Goal: Information Seeking & Learning: Learn about a topic

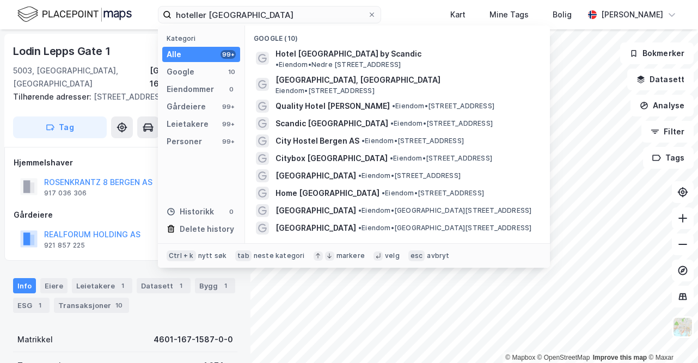
scroll to position [1, 0]
drag, startPoint x: 249, startPoint y: 17, endPoint x: 27, endPoint y: 38, distance: 223.6
click at [27, 38] on div "hoteller bergen Kategori Alle 99+ Google 10 Eiendommer 0 Gårdeiere 99+ Leietake…" at bounding box center [349, 181] width 698 height 363
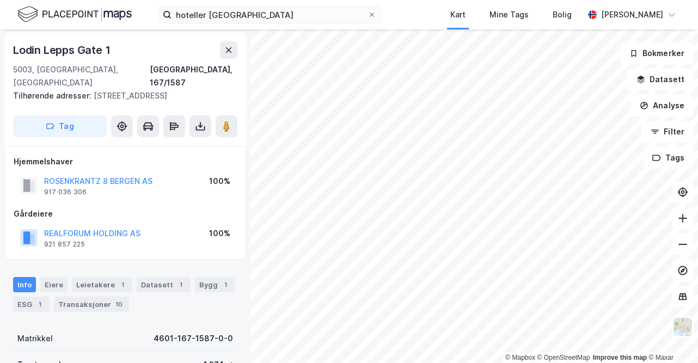
click at [27, 38] on div "Lodin [STREET_ADDRESS] Tilhørende adresser: Rosenkrantzgaten 8 Tag" at bounding box center [125, 89] width 242 height 113
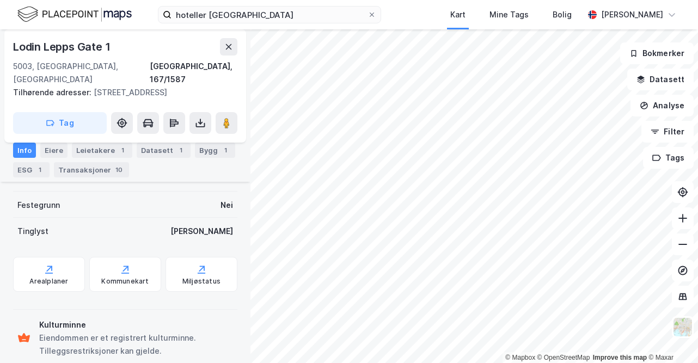
scroll to position [293, 0]
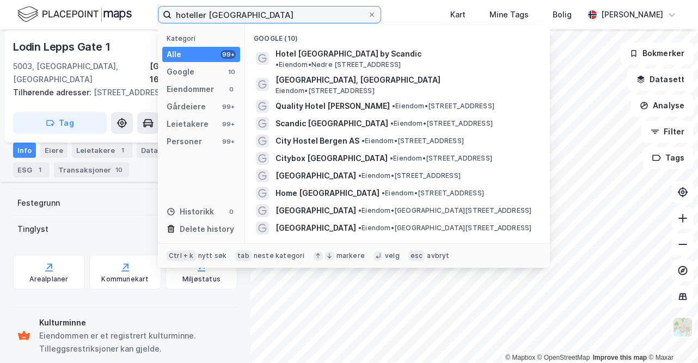
click at [195, 13] on input "hoteller [GEOGRAPHIC_DATA]" at bounding box center [269, 15] width 196 height 16
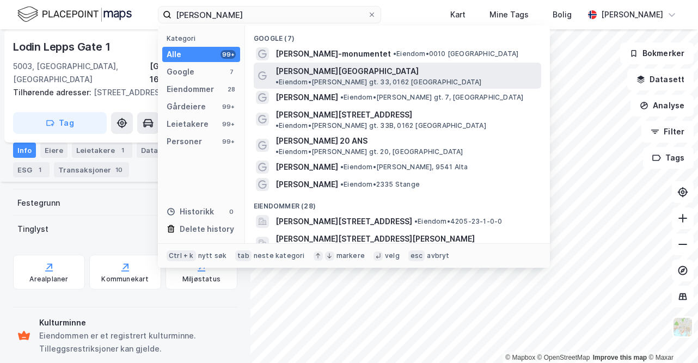
click at [334, 72] on span "[PERSON_NAME][GEOGRAPHIC_DATA]" at bounding box center [346, 71] width 143 height 13
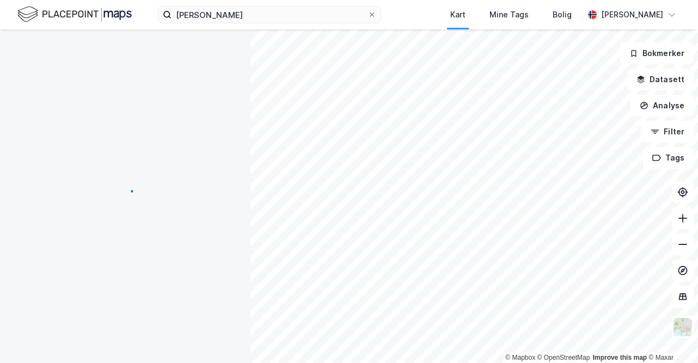
scroll to position [293, 0]
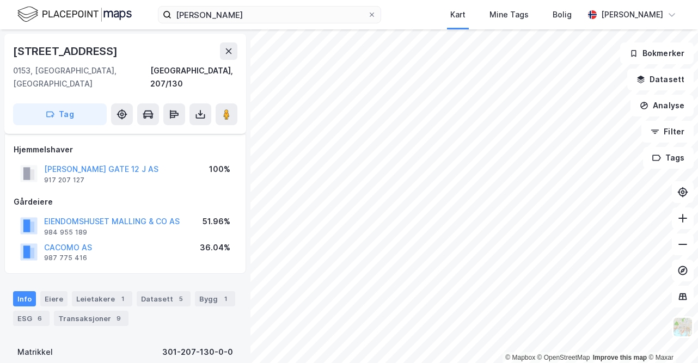
scroll to position [293, 0]
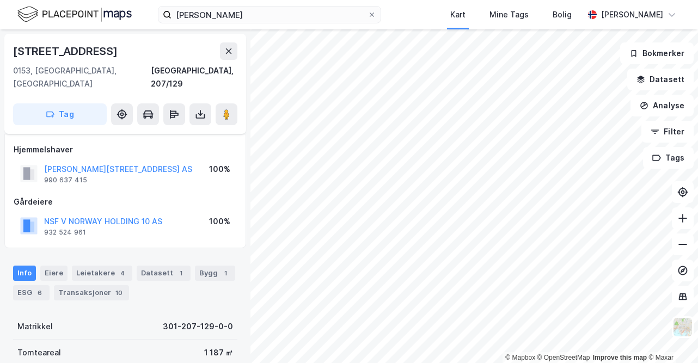
scroll to position [229, 0]
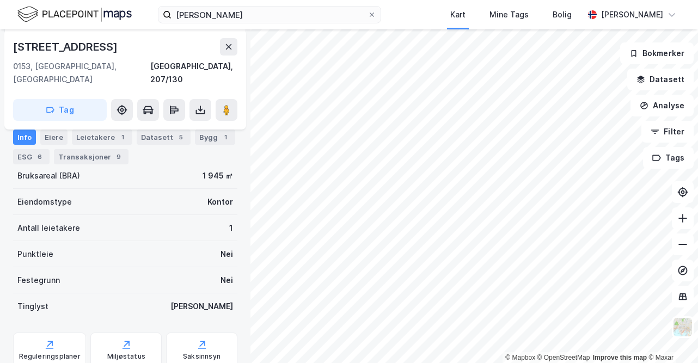
scroll to position [229, 0]
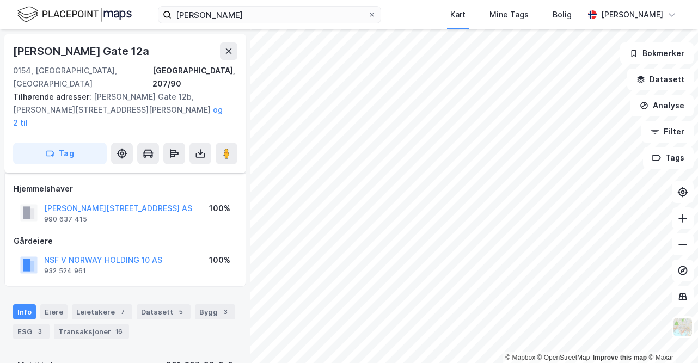
scroll to position [229, 0]
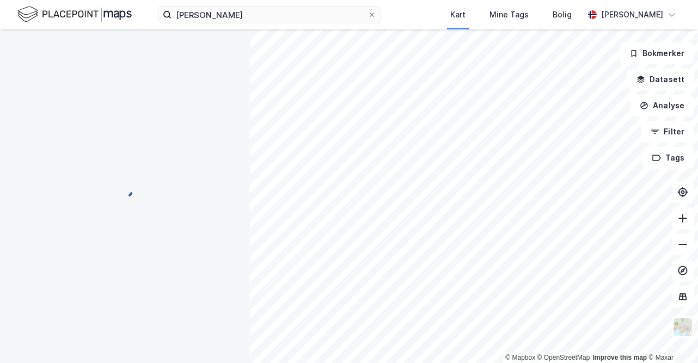
scroll to position [94, 0]
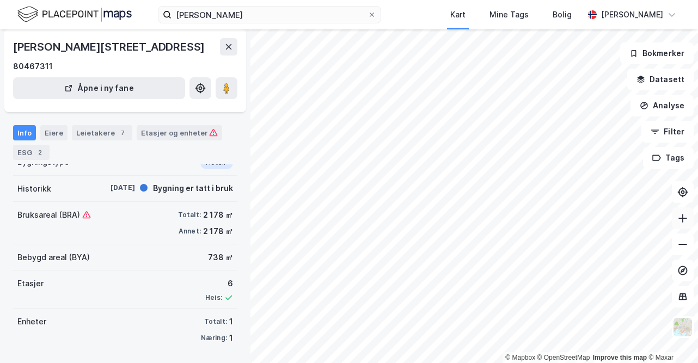
click at [680, 219] on icon at bounding box center [682, 218] width 11 height 11
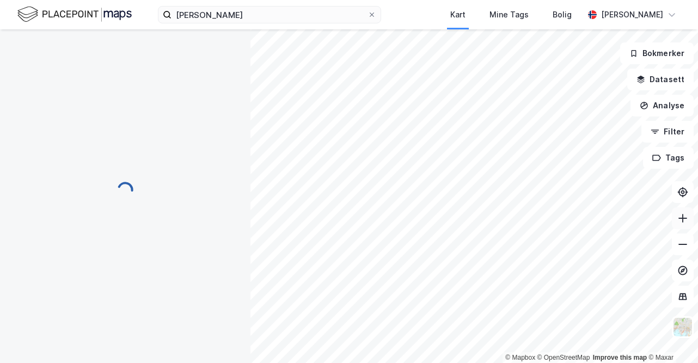
scroll to position [94, 0]
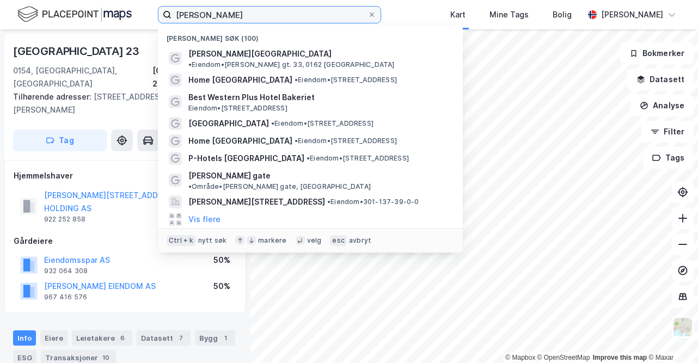
drag, startPoint x: 216, startPoint y: 15, endPoint x: 64, endPoint y: 1, distance: 152.5
click at [64, 1] on div "[PERSON_NAME] søk (100) [GEOGRAPHIC_DATA][PERSON_NAME] gt. 33, 0162 [GEOGRAPHIC…" at bounding box center [349, 14] width 698 height 29
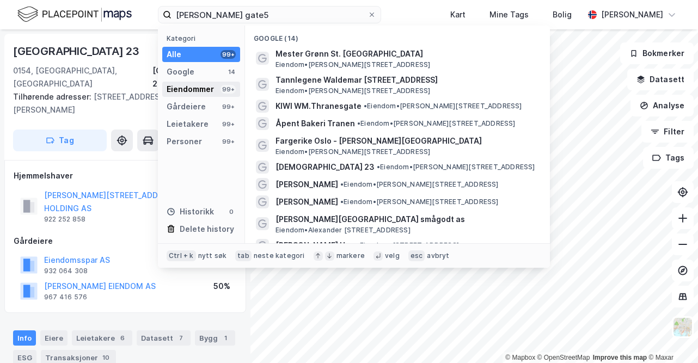
click at [206, 94] on div "Eiendommer" at bounding box center [190, 89] width 47 height 13
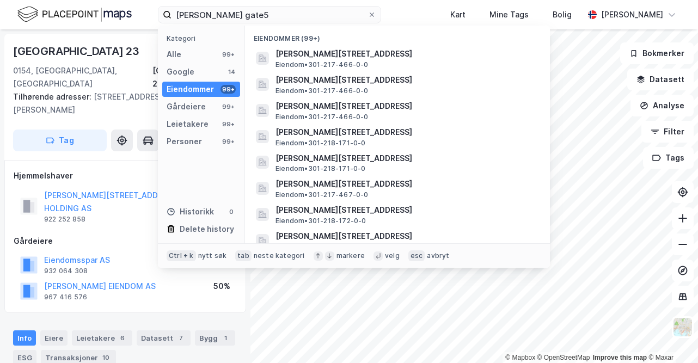
click at [206, 94] on div "Eiendommer" at bounding box center [190, 89] width 47 height 13
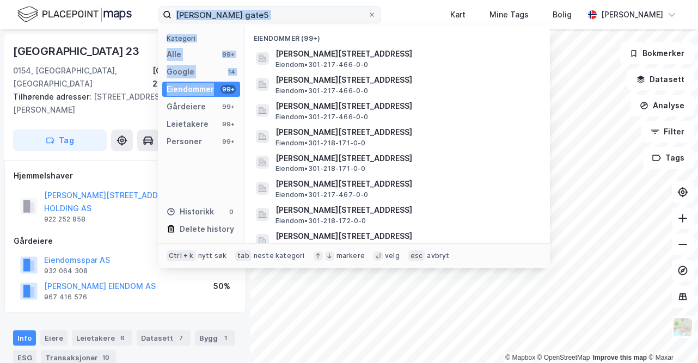
drag, startPoint x: 206, startPoint y: 94, endPoint x: 267, endPoint y: 14, distance: 100.7
click at [267, 14] on div "[PERSON_NAME] gate5 Kategori Alle 99+ Google 14 Eiendommer 99+ Gårdeiere 99+ Le…" at bounding box center [269, 14] width 223 height 17
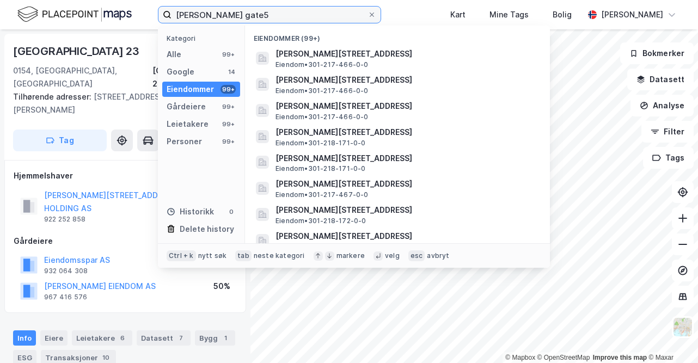
click at [273, 13] on input "[PERSON_NAME] gate5" at bounding box center [269, 15] width 196 height 16
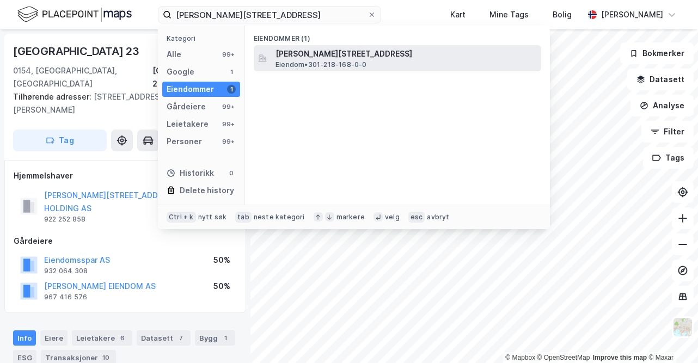
click at [302, 65] on span "Eiendom • 301-218-168-0-0" at bounding box center [320, 64] width 91 height 9
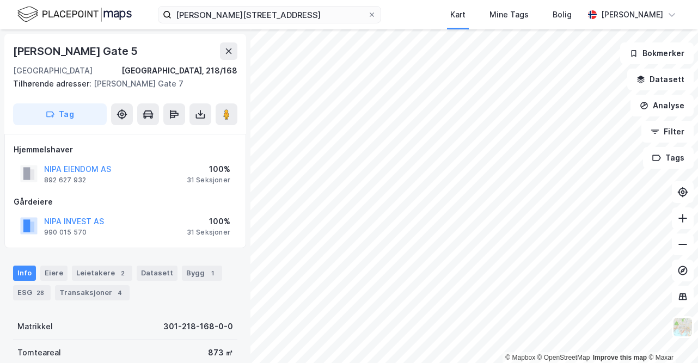
scroll to position [2, 0]
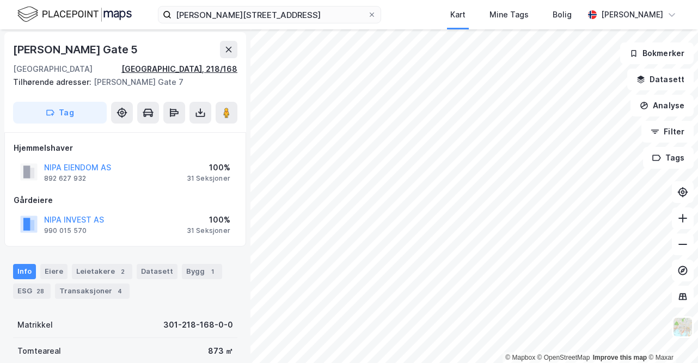
click at [216, 68] on div "[GEOGRAPHIC_DATA], 218/168" at bounding box center [179, 69] width 116 height 13
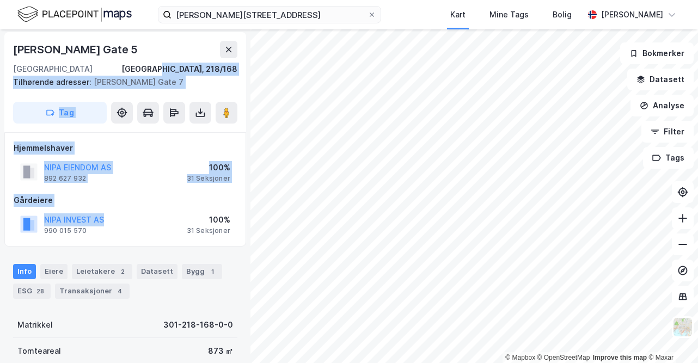
drag, startPoint x: 216, startPoint y: 68, endPoint x: 125, endPoint y: 214, distance: 172.6
click at [125, 214] on div "Waldemar [STREET_ADDRESS], 218/168 Tilhørende adresser: [PERSON_NAME] Gate 7 Ta…" at bounding box center [125, 196] width 250 height 334
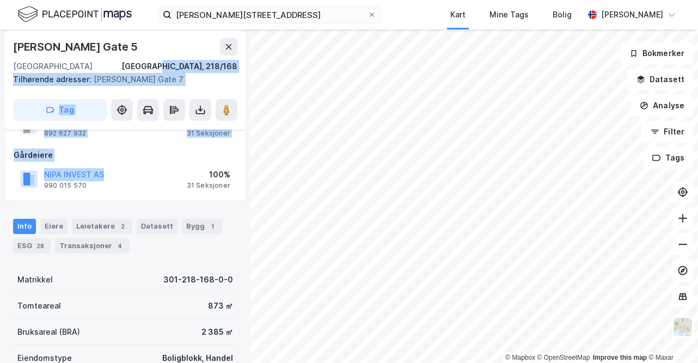
scroll to position [47, 0]
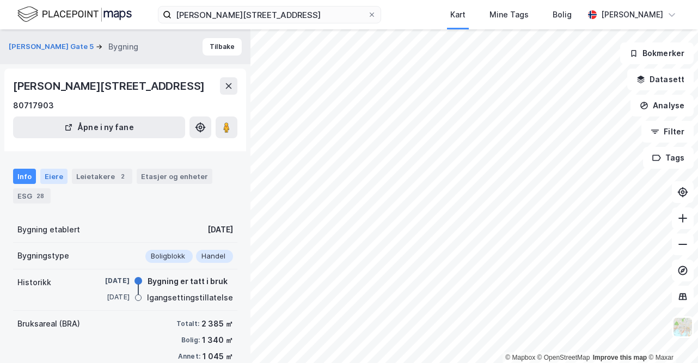
click at [56, 178] on div "Eiere" at bounding box center [53, 176] width 27 height 15
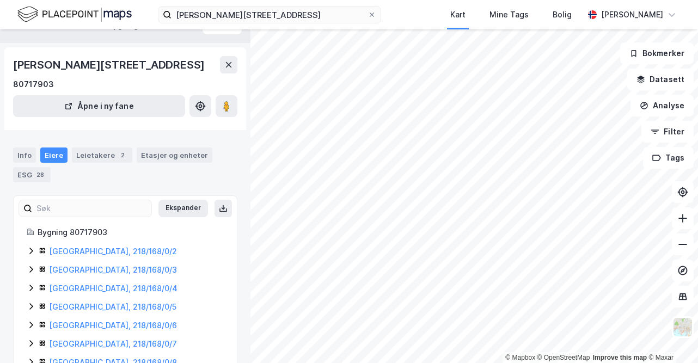
scroll to position [20, 0]
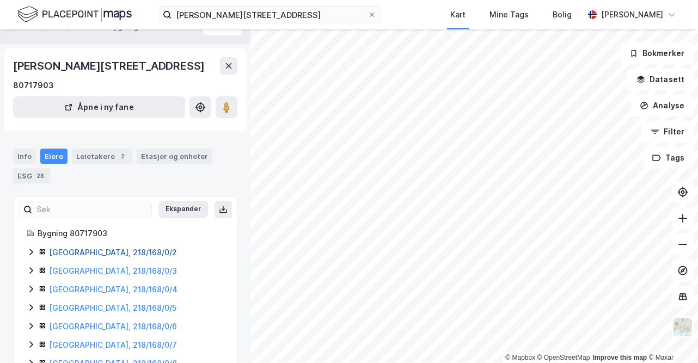
click at [91, 249] on link "[GEOGRAPHIC_DATA], 218/168/0/2" at bounding box center [113, 252] width 128 height 9
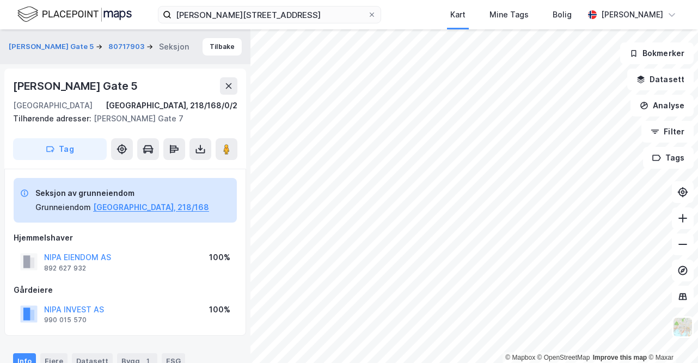
scroll to position [20, 0]
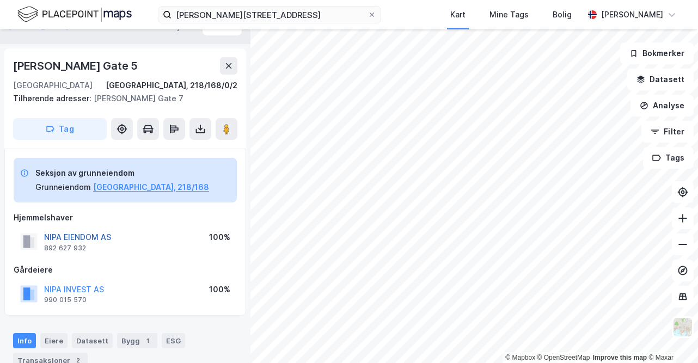
click at [0, 0] on button "NIPA EIENDOM AS" at bounding box center [0, 0] width 0 height 0
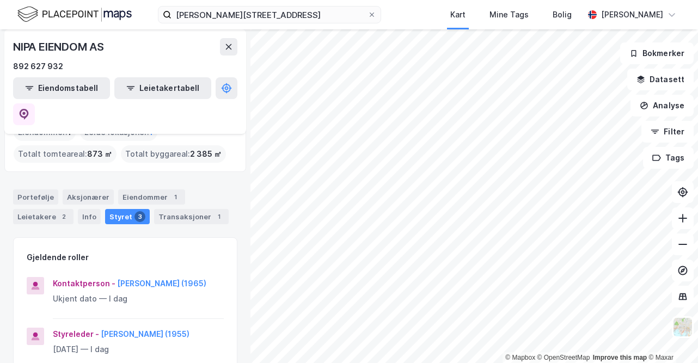
scroll to position [53, 0]
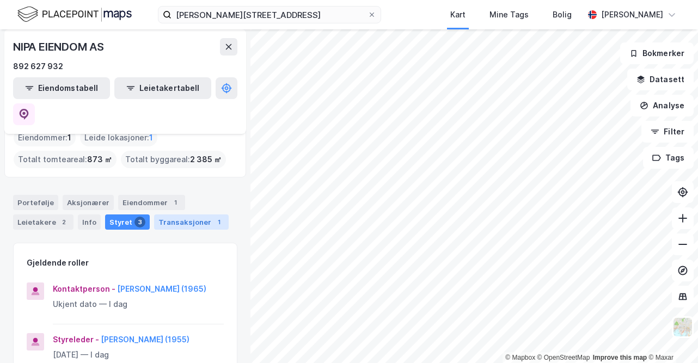
click at [187, 214] on div "Transaksjoner 1" at bounding box center [191, 221] width 75 height 15
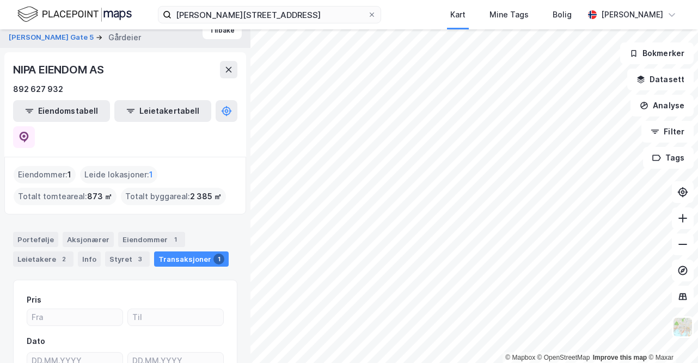
scroll to position [16, 0]
click at [53, 252] on div "Leietakere 2" at bounding box center [43, 259] width 60 height 15
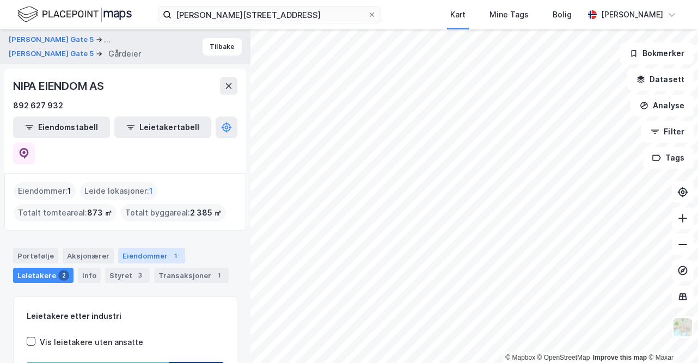
click at [135, 248] on div "Eiendommer 1" at bounding box center [151, 255] width 67 height 15
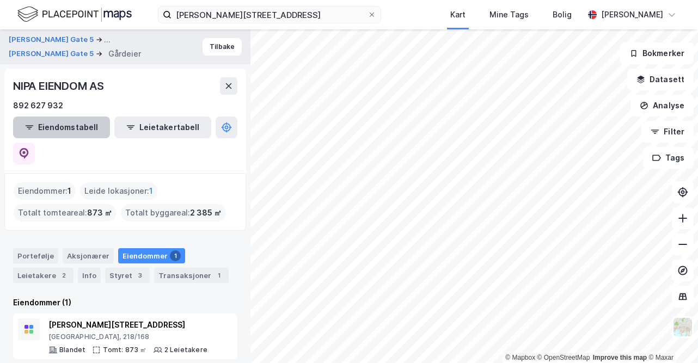
click at [73, 124] on button "Eiendomstabell" at bounding box center [61, 127] width 97 height 22
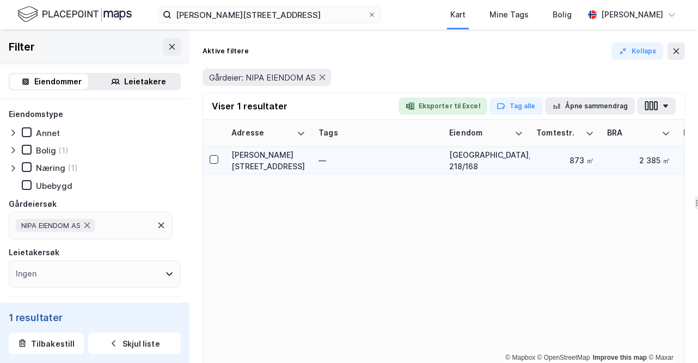
click at [264, 162] on div "[PERSON_NAME][STREET_ADDRESS]" at bounding box center [268, 160] width 74 height 23
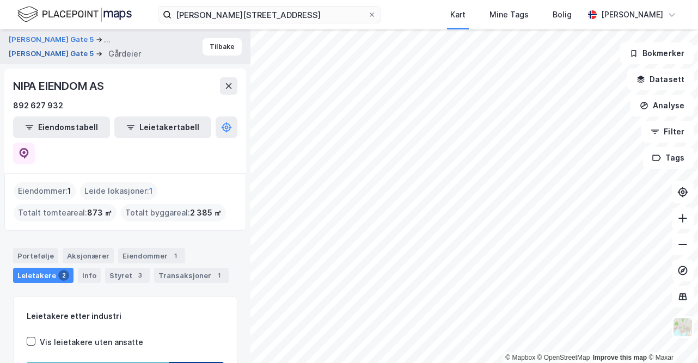
click at [30, 53] on button "[PERSON_NAME] Gate 5" at bounding box center [52, 53] width 87 height 11
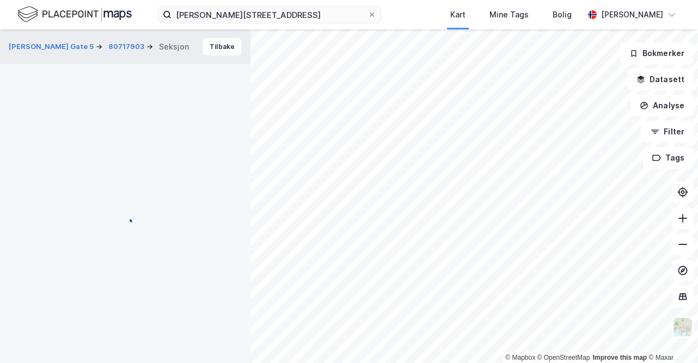
scroll to position [2, 0]
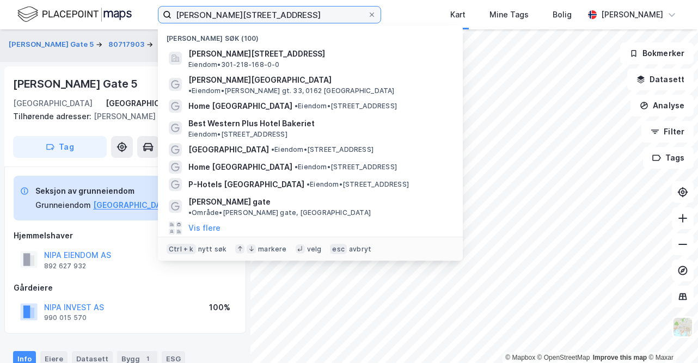
drag, startPoint x: 282, startPoint y: 15, endPoint x: 87, endPoint y: 7, distance: 195.0
click at [87, 7] on div "[PERSON_NAME] gate 5 Nylige søk (100) [PERSON_NAME][STREET_ADDRESS][GEOGRAPHIC_…" at bounding box center [349, 14] width 698 height 29
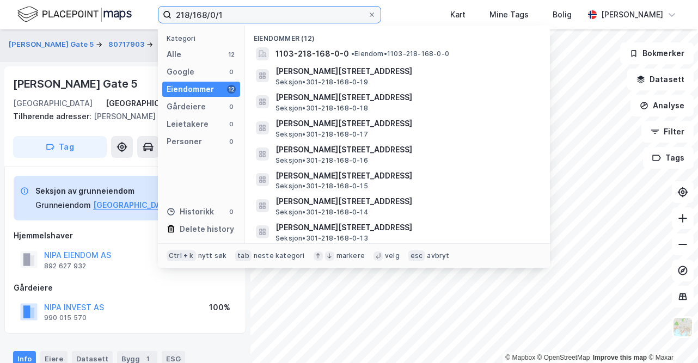
click at [175, 14] on input "218/168/0/1" at bounding box center [269, 15] width 196 height 16
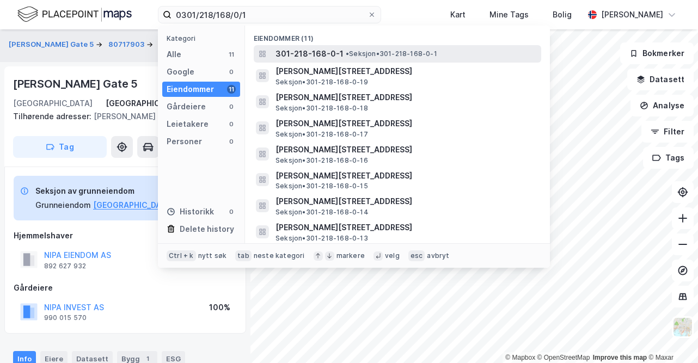
click at [322, 52] on span "301-218-168-0-1" at bounding box center [309, 53] width 68 height 13
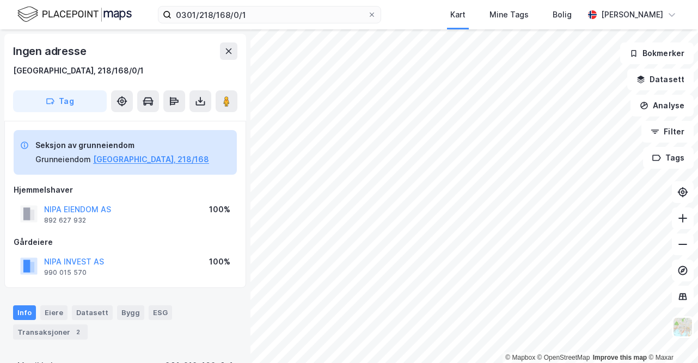
scroll to position [2, 0]
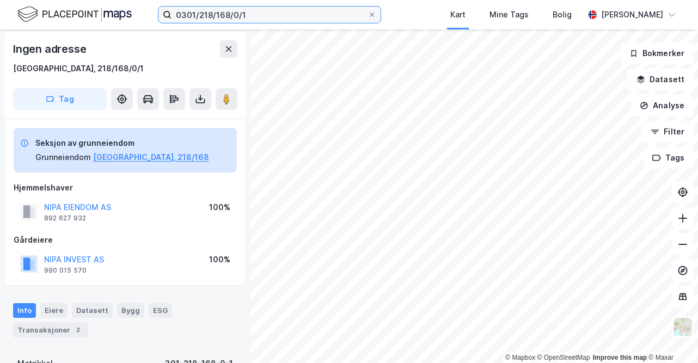
click at [243, 12] on input "0301/218/168/0/1" at bounding box center [269, 15] width 196 height 16
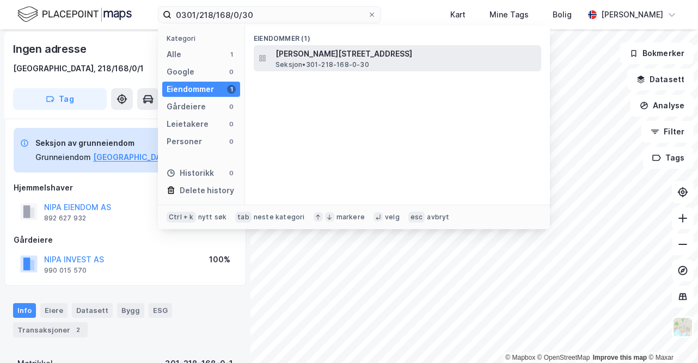
click at [309, 54] on span "[PERSON_NAME][STREET_ADDRESS]" at bounding box center [405, 53] width 261 height 13
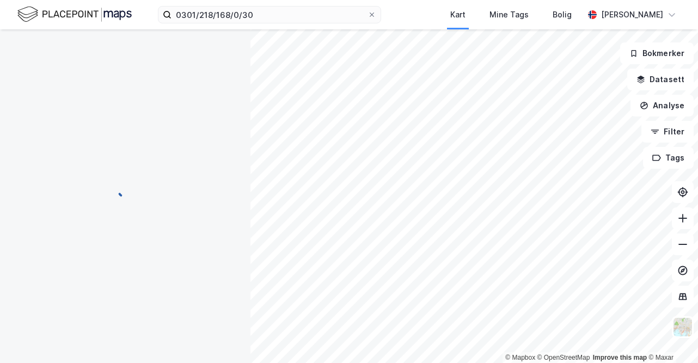
scroll to position [2, 0]
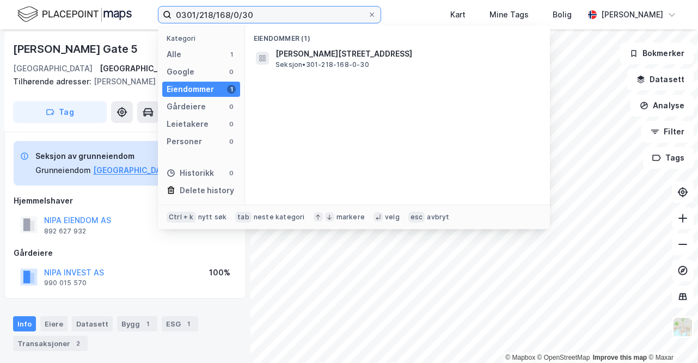
click at [263, 15] on input "0301/218/168/0/30" at bounding box center [269, 15] width 196 height 16
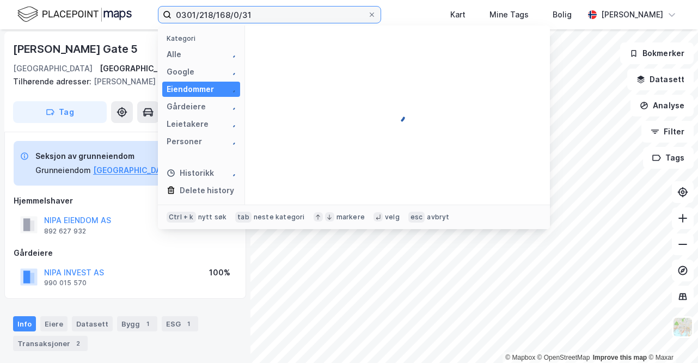
type input "0301/218/168/0/31"
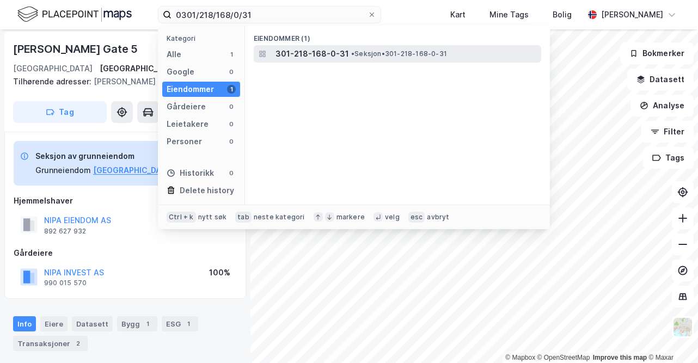
click at [271, 57] on div "301-218-168-0-31 • Seksjon • 301-218-168-0-31" at bounding box center [397, 53] width 287 height 17
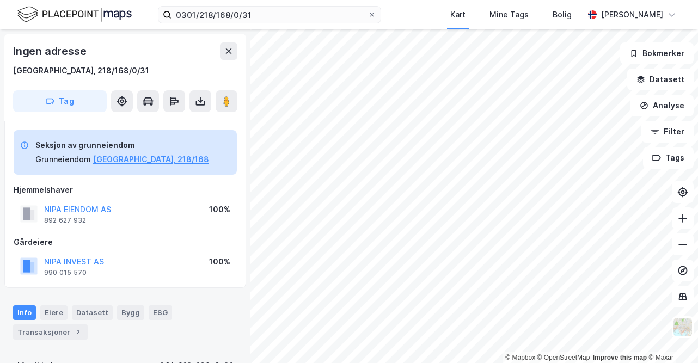
scroll to position [2, 0]
